Goal: Information Seeking & Learning: Understand process/instructions

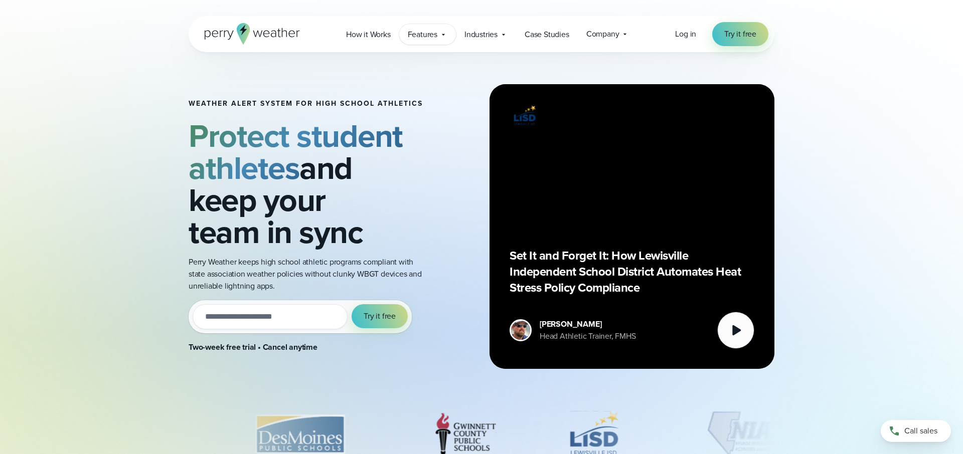
click at [444, 36] on icon at bounding box center [443, 35] width 8 height 8
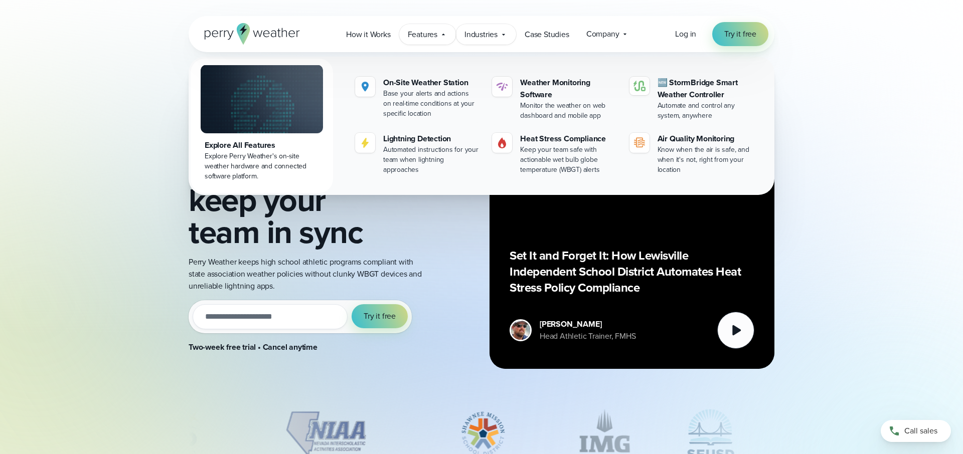
click at [493, 39] on span "Industries" at bounding box center [480, 35] width 33 height 12
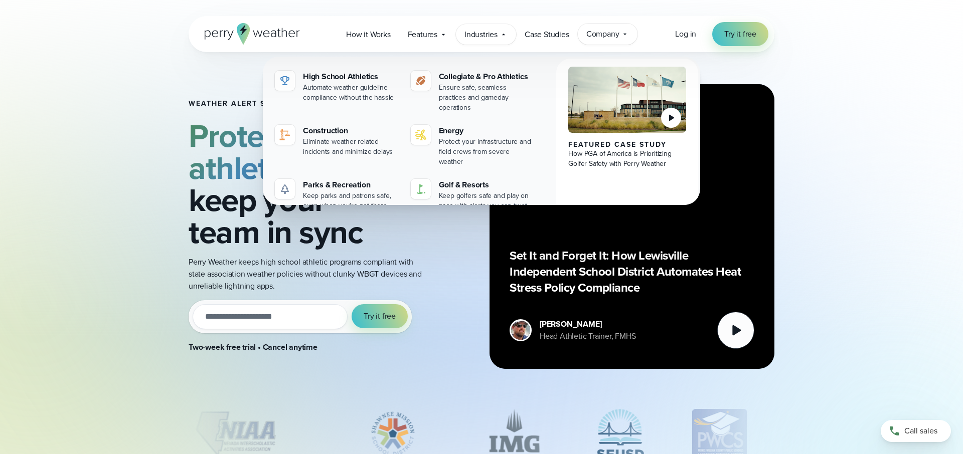
click at [607, 37] on span "Company" at bounding box center [602, 34] width 33 height 12
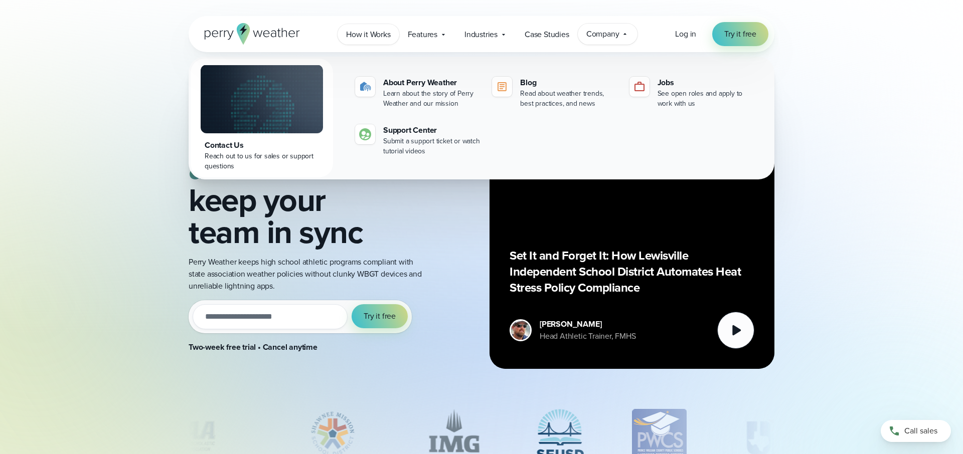
click at [384, 37] on span "How it Works" at bounding box center [368, 35] width 45 height 12
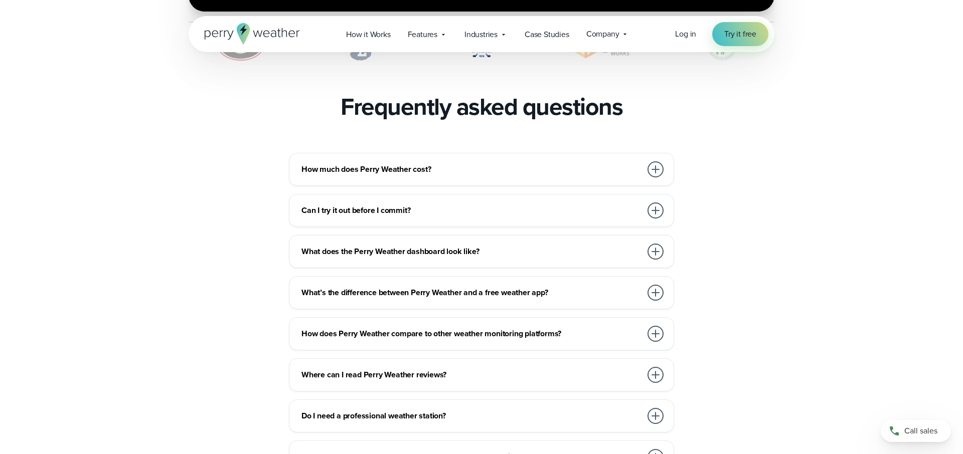
scroll to position [2154, 0]
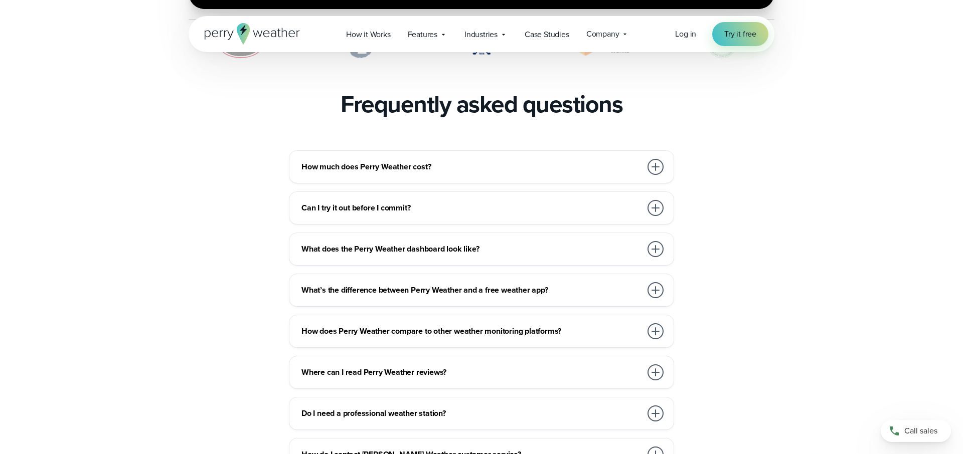
click at [650, 159] on div at bounding box center [655, 167] width 16 height 16
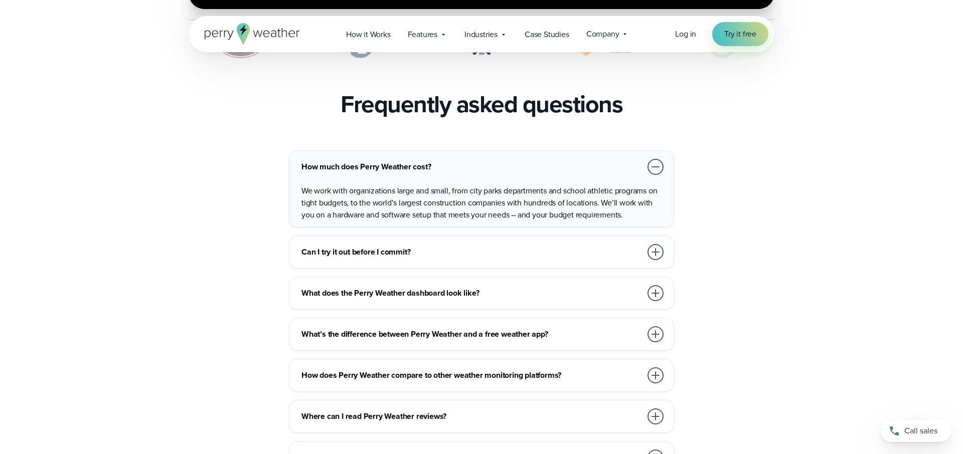
click at [651, 244] on div at bounding box center [655, 252] width 16 height 16
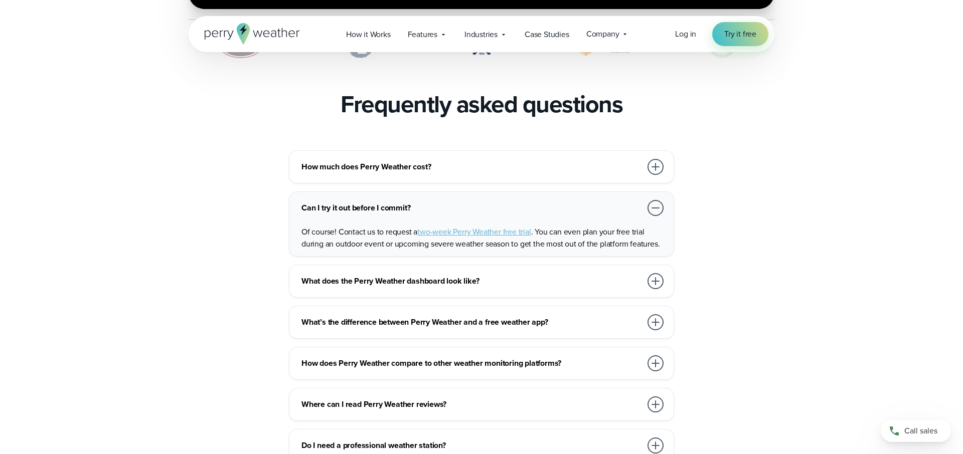
click at [648, 271] on div at bounding box center [655, 281] width 20 height 20
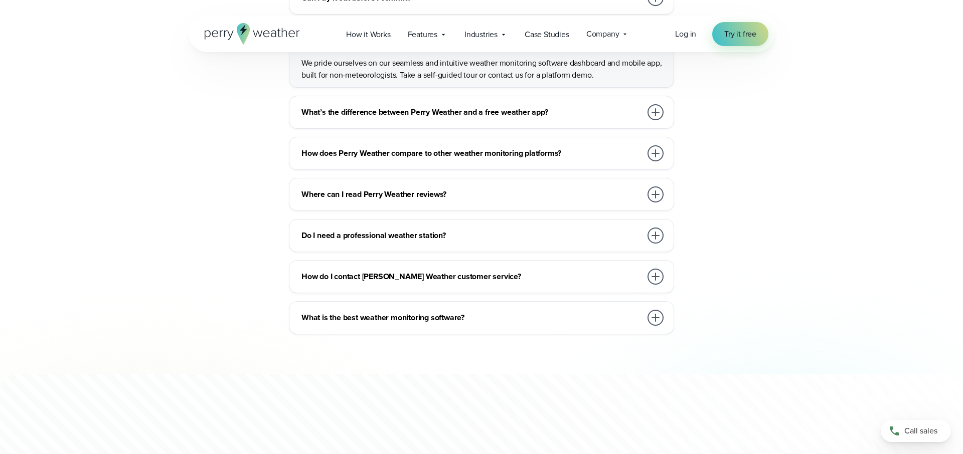
scroll to position [2368, 0]
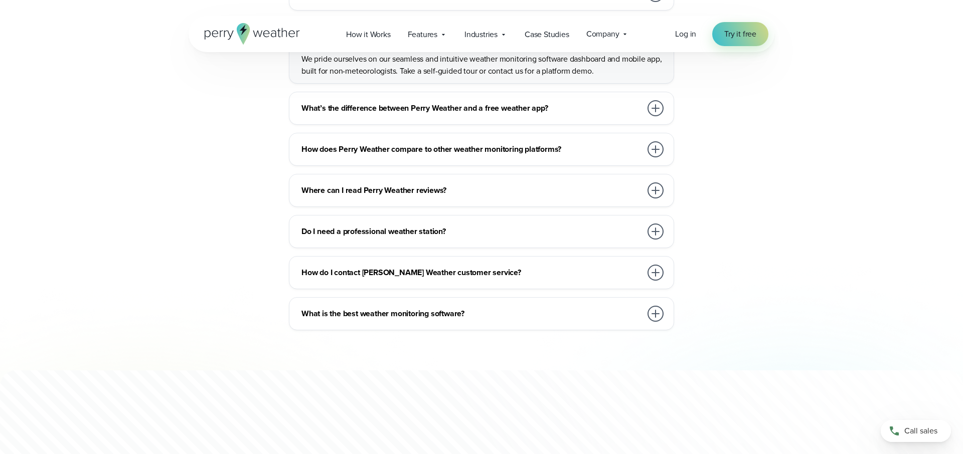
click at [652, 224] on div at bounding box center [655, 232] width 16 height 16
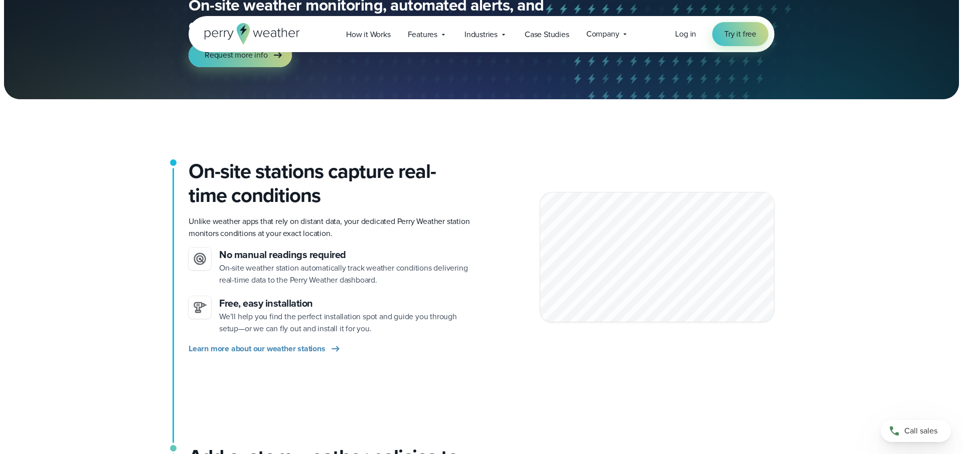
scroll to position [0, 0]
